Goal: Task Accomplishment & Management: Use online tool/utility

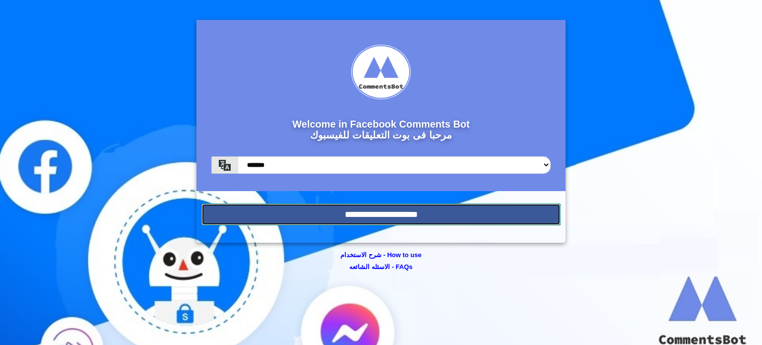
click at [356, 216] on input "**********" at bounding box center [380, 214] width 359 height 22
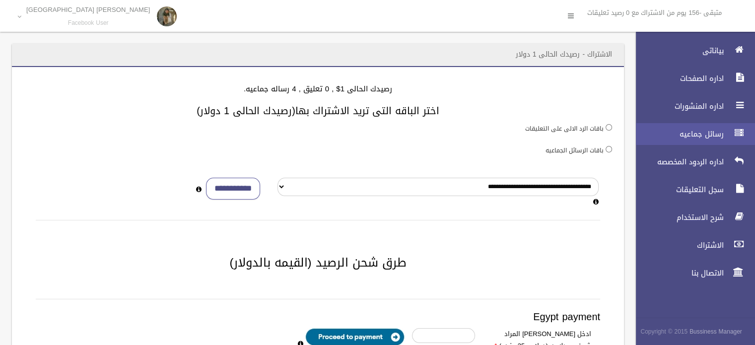
click at [692, 129] on span "رسائل جماعيه" at bounding box center [676, 134] width 99 height 10
